Goal: Use online tool/utility: Utilize a website feature to perform a specific function

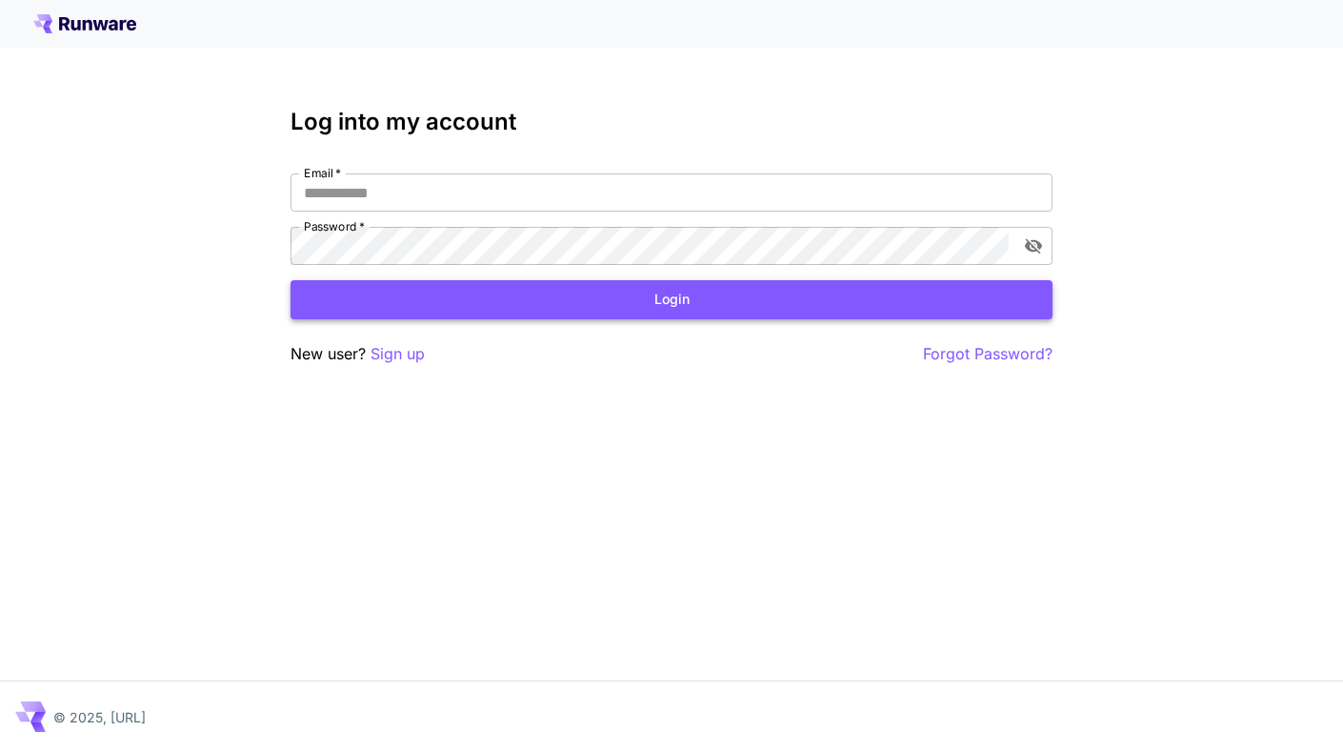
type input "**********"
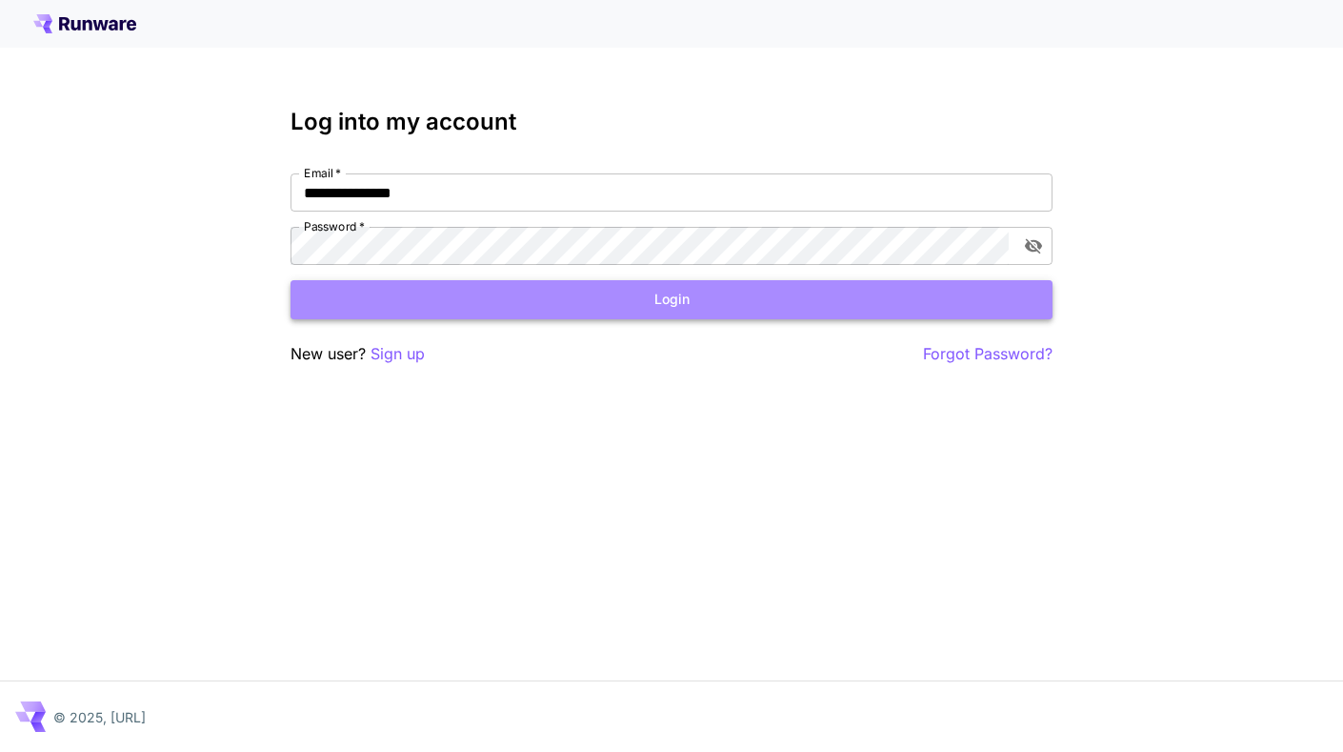
click at [739, 309] on button "Login" at bounding box center [672, 299] width 762 height 39
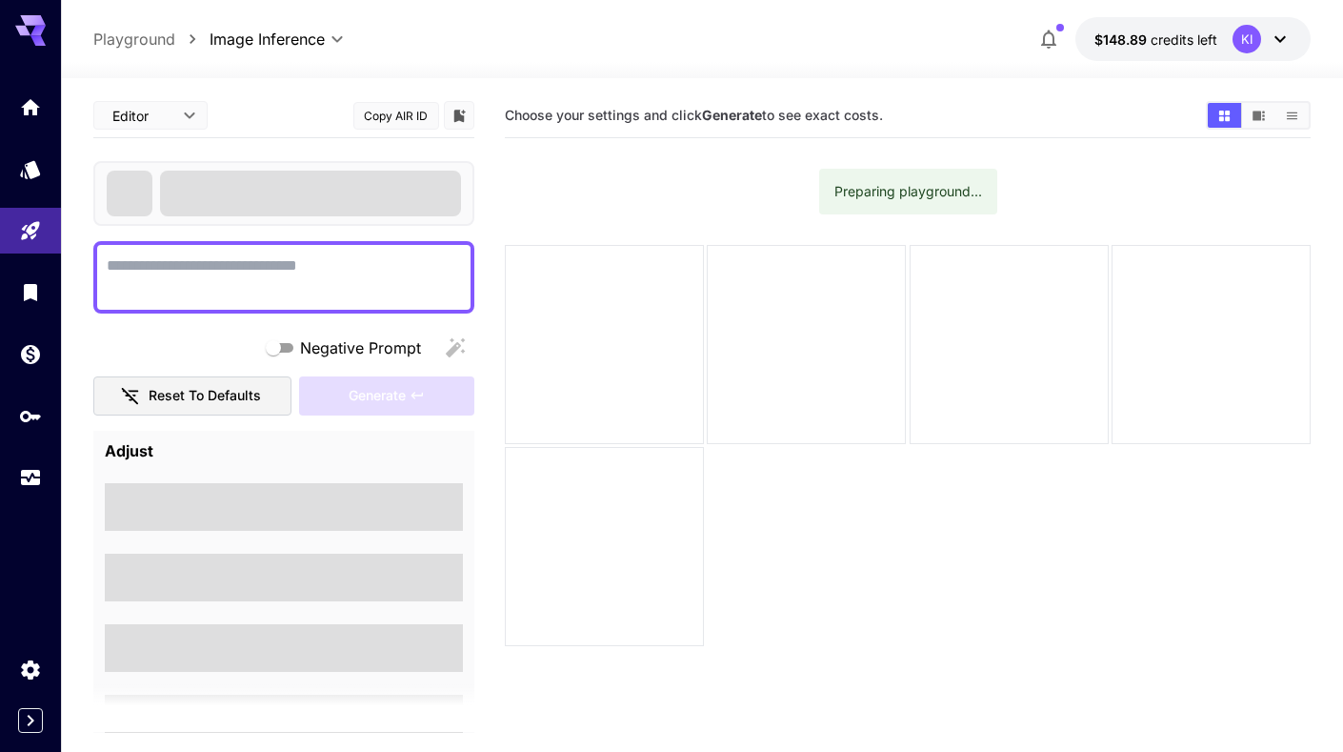
type textarea "**********"
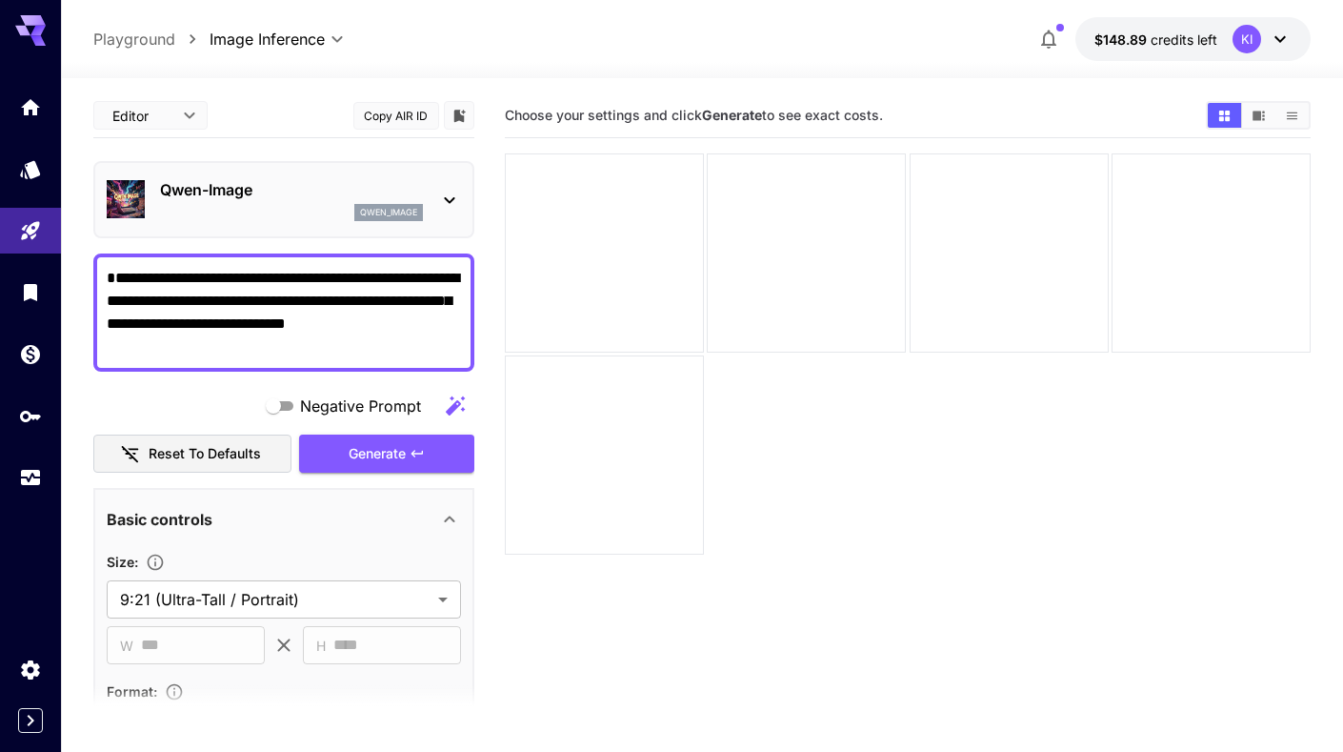
click at [375, 316] on textarea "**********" at bounding box center [284, 312] width 354 height 91
